Goal: Find specific page/section: Find specific page/section

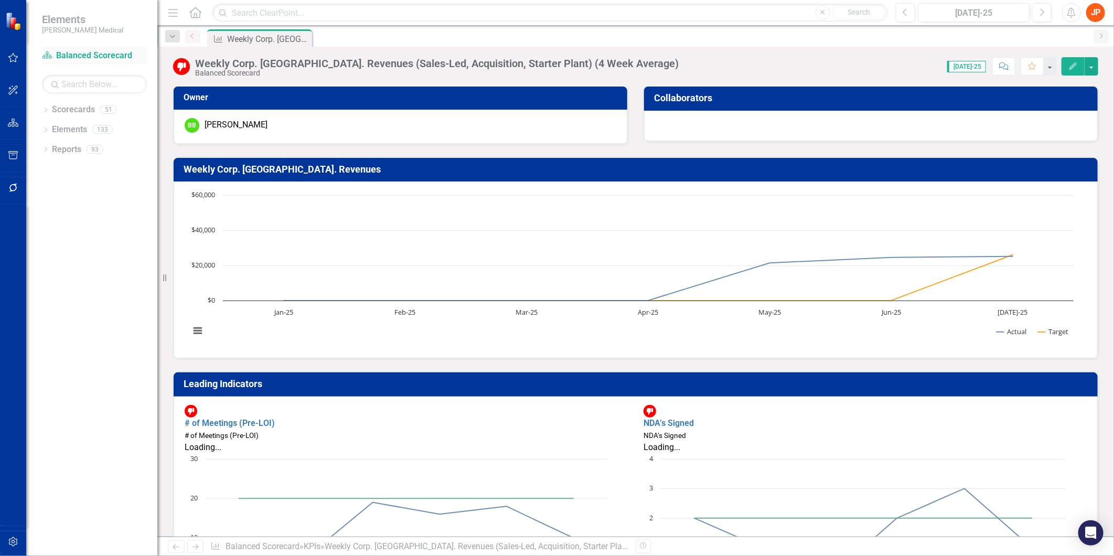
drag, startPoint x: 65, startPoint y: 55, endPoint x: 62, endPoint y: 49, distance: 6.6
click at [65, 55] on link "Scorecard Balanced Scorecard" at bounding box center [94, 56] width 105 height 12
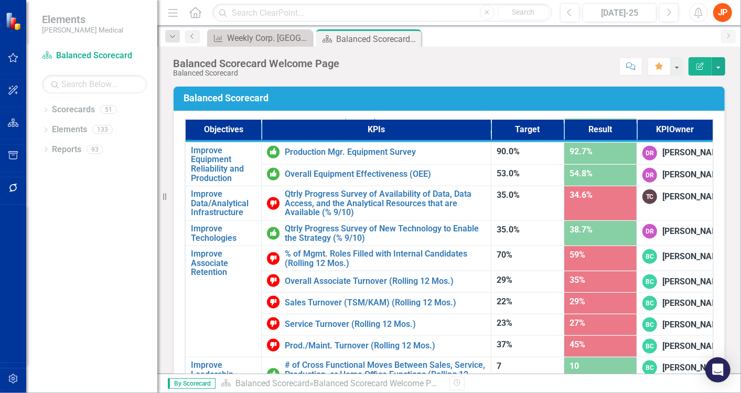
scroll to position [742, 0]
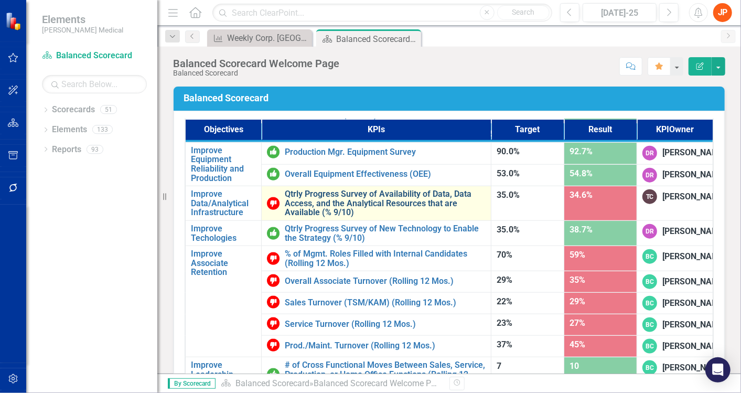
click at [354, 217] on link "Qtrly Progress Survey of Availability of Data, Data Access, and the Analytical …" at bounding box center [385, 203] width 201 height 28
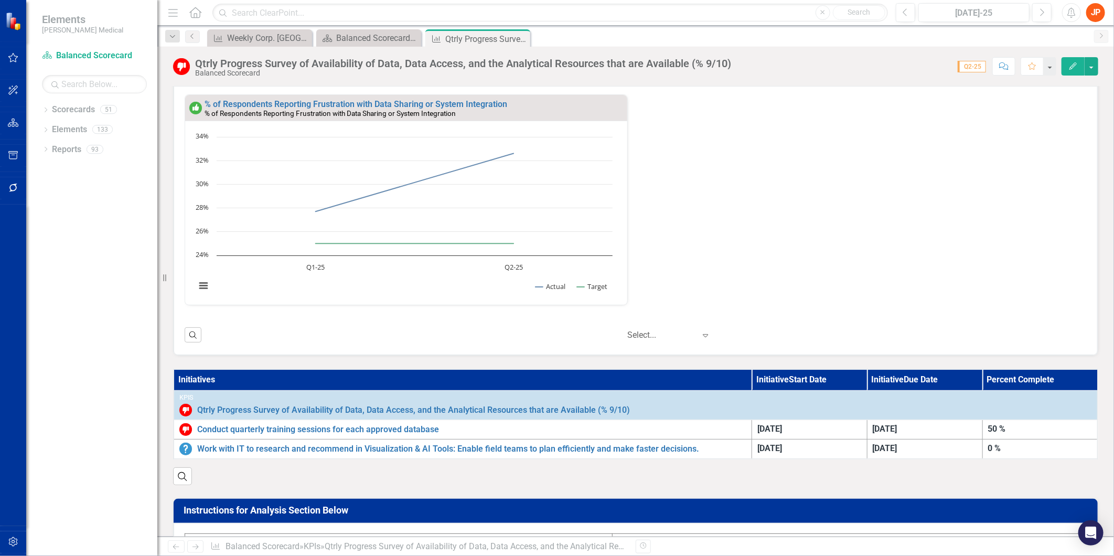
scroll to position [314, 0]
